Goal: Task Accomplishment & Management: Complete application form

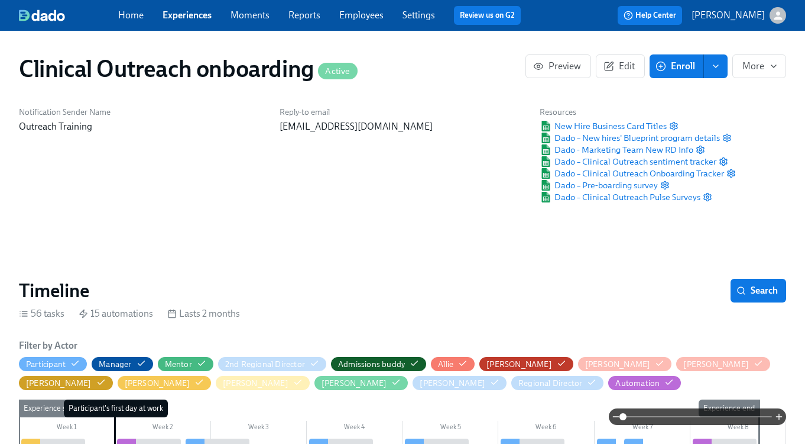
scroll to position [0, 5601]
click at [674, 67] on span "Enroll" at bounding box center [676, 66] width 37 height 12
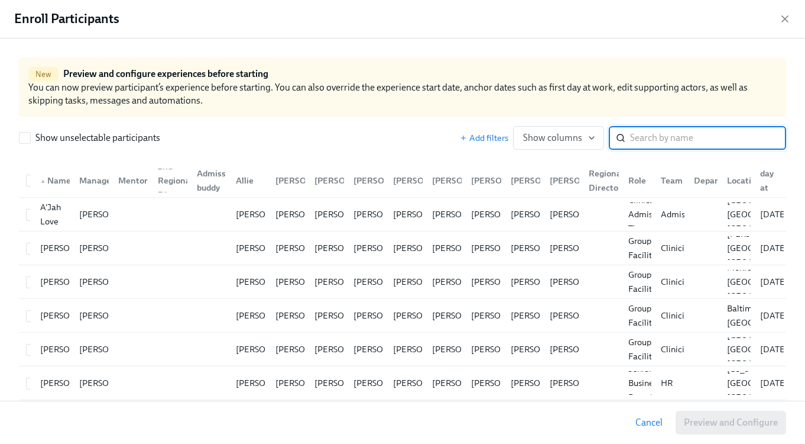
click at [640, 130] on input "search" at bounding box center [708, 138] width 156 height 24
type input "[PERSON_NAME]"
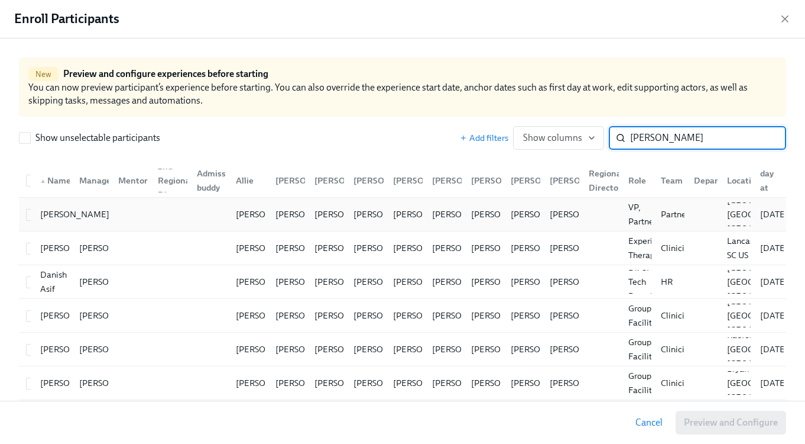
click at [31, 213] on div "[PERSON_NAME]" at bounding box center [50, 214] width 39 height 24
checkbox input "true"
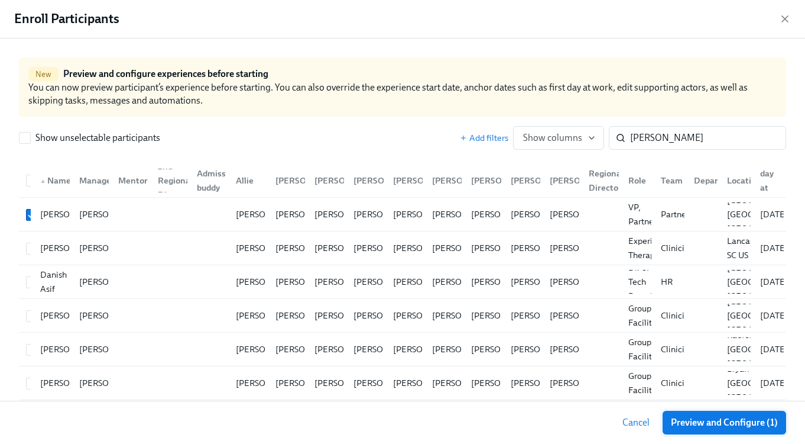
click at [707, 426] on span "Preview and Configure (1)" at bounding box center [724, 422] width 107 height 12
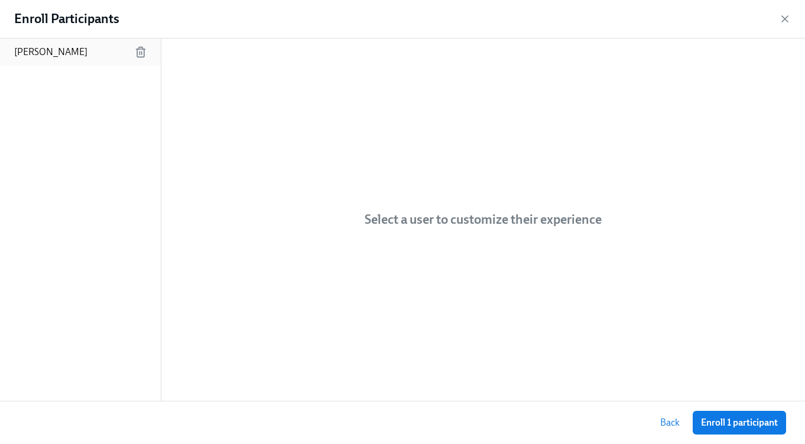
click at [51, 55] on p "[PERSON_NAME]" at bounding box center [50, 52] width 73 height 13
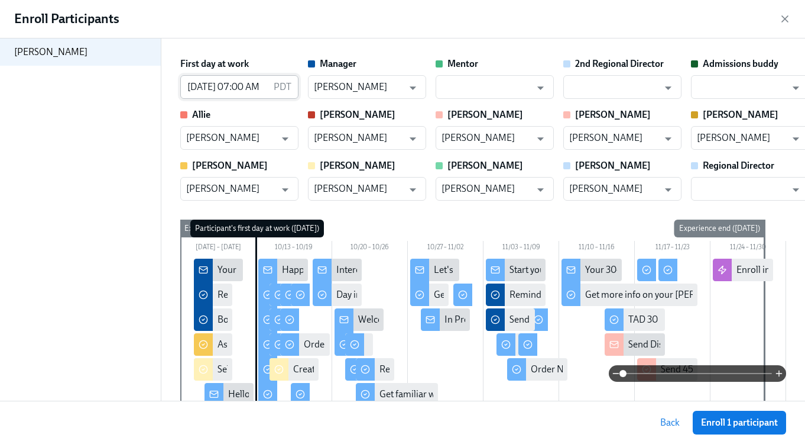
click at [274, 86] on p "PDT" at bounding box center [283, 86] width 18 height 13
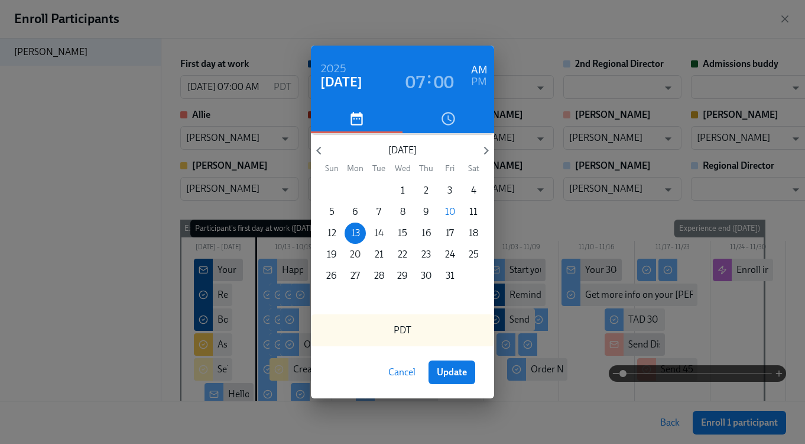
click at [353, 257] on p "20" at bounding box center [355, 254] width 11 height 13
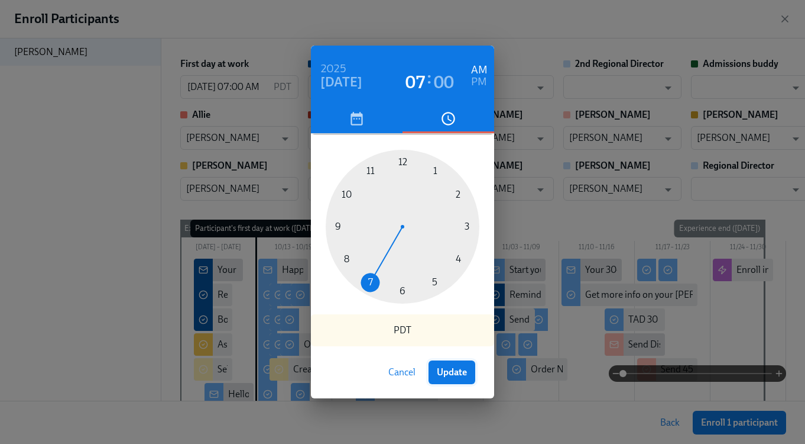
click at [444, 371] on span "Update" at bounding box center [452, 372] width 30 height 12
type input "[DATE] 07:00 AM"
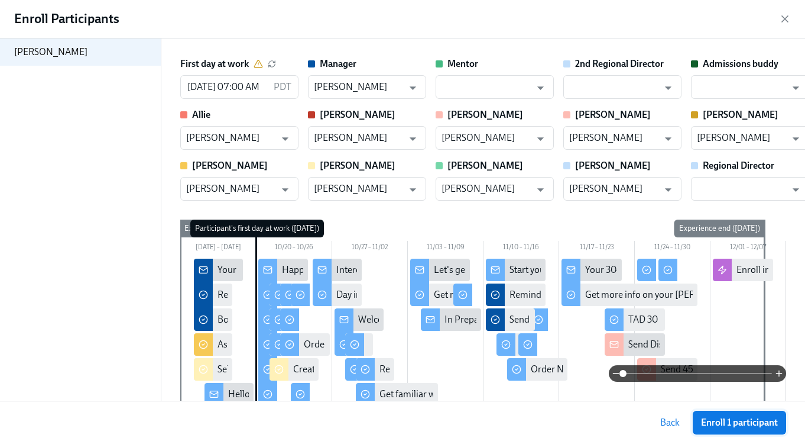
click at [721, 423] on span "Enroll 1 participant" at bounding box center [739, 422] width 77 height 12
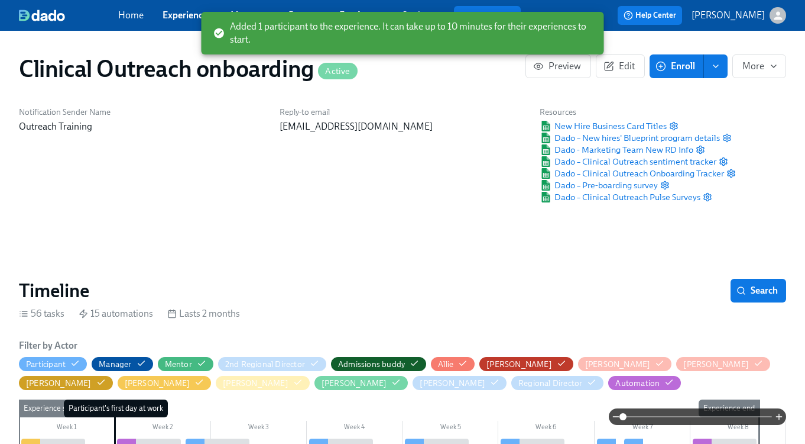
scroll to position [0, 11203]
